Goal: Information Seeking & Learning: Understand process/instructions

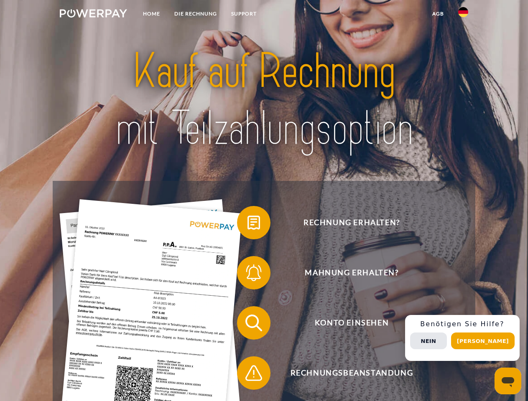
click at [93, 15] on img at bounding box center [93, 13] width 67 height 8
click at [463, 15] on img at bounding box center [463, 12] width 10 height 10
click at [437, 14] on link "agb" at bounding box center [438, 13] width 26 height 15
click at [247, 224] on span at bounding box center [241, 223] width 42 height 42
click at [247, 274] on span at bounding box center [241, 273] width 42 height 42
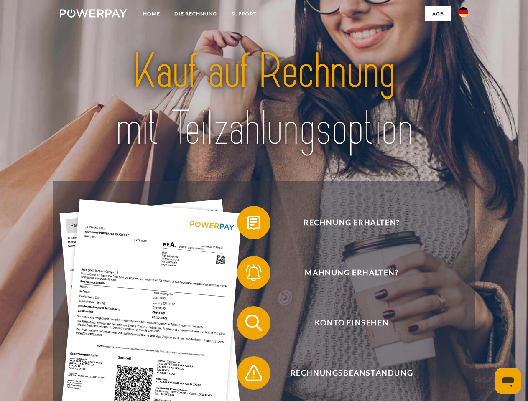
click at [247, 325] on div "Rechnung erhalten? Mahnung erhalten? Konto einsehen" at bounding box center [264, 348] width 422 height 334
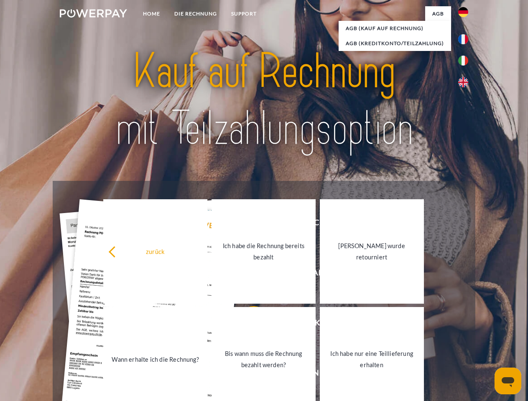
click at [247, 375] on link "Bis wann muss die Rechnung bezahlt werden?" at bounding box center [263, 359] width 104 height 104
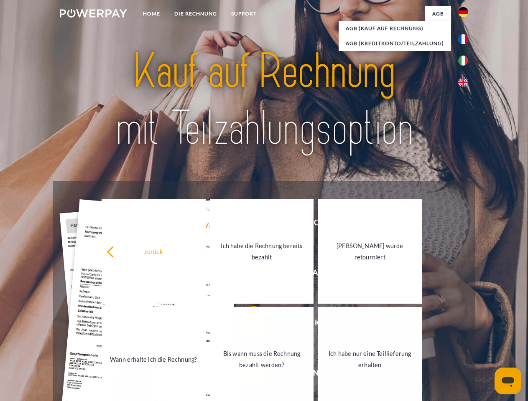
click at [465, 338] on div "Rechnung erhalten? Mahnung erhalten? Konto einsehen" at bounding box center [264, 348] width 422 height 334
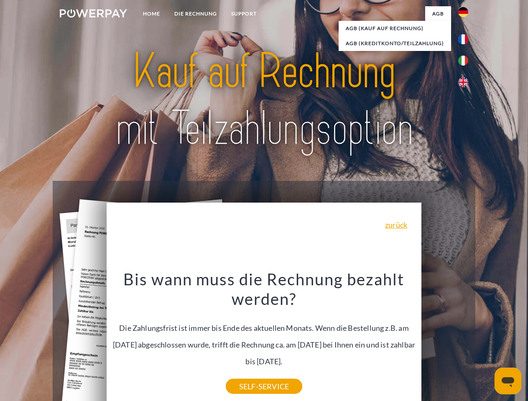
click at [444, 340] on span "Konto einsehen" at bounding box center [351, 322] width 205 height 33
click at [485, 341] on header "Home DIE RECHNUNG SUPPORT" at bounding box center [264, 288] width 528 height 577
